Goal: Transaction & Acquisition: Obtain resource

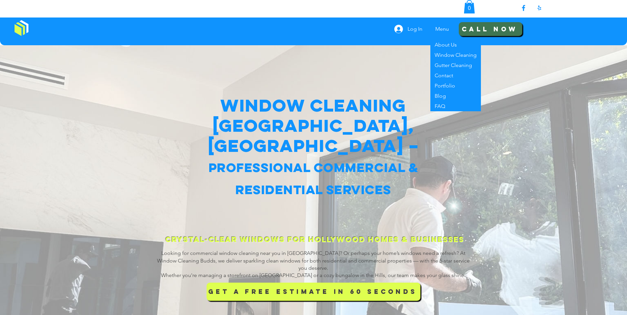
click at [472, 26] on span "Call Now" at bounding box center [490, 28] width 56 height 9
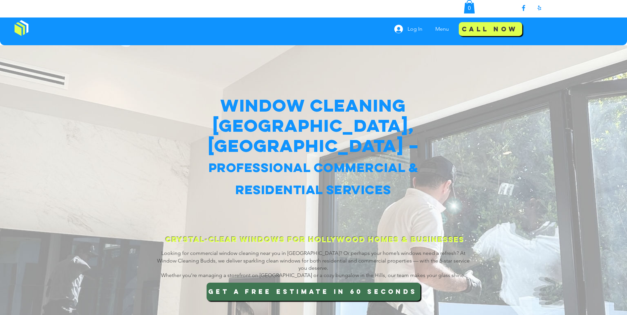
click at [297, 289] on span "GET A FREE ESTIMATE IN 60 SECONDS" at bounding box center [312, 292] width 209 height 19
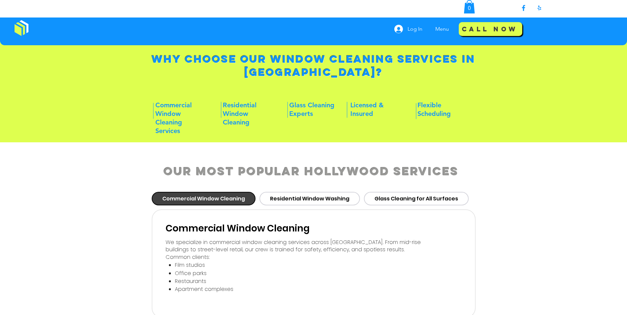
scroll to position [298, 0]
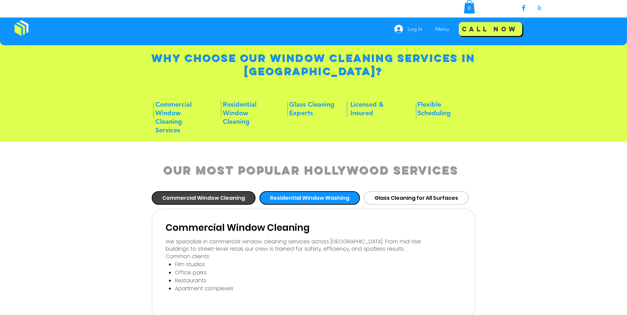
click at [298, 195] on span "Residential Window Washing" at bounding box center [309, 198] width 79 height 8
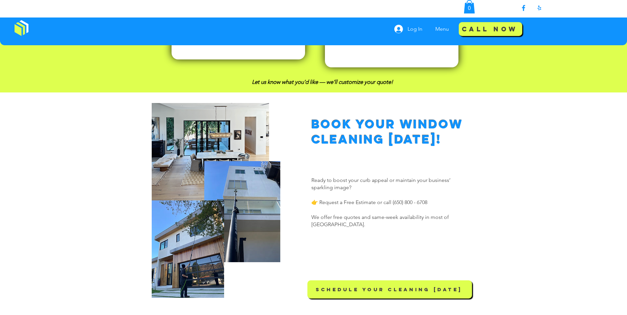
scroll to position [859, 0]
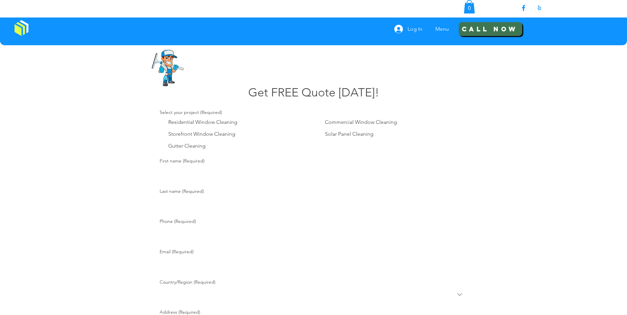
click at [497, 28] on span "Call Now" at bounding box center [490, 29] width 56 height 10
